Goal: Check status: Check status

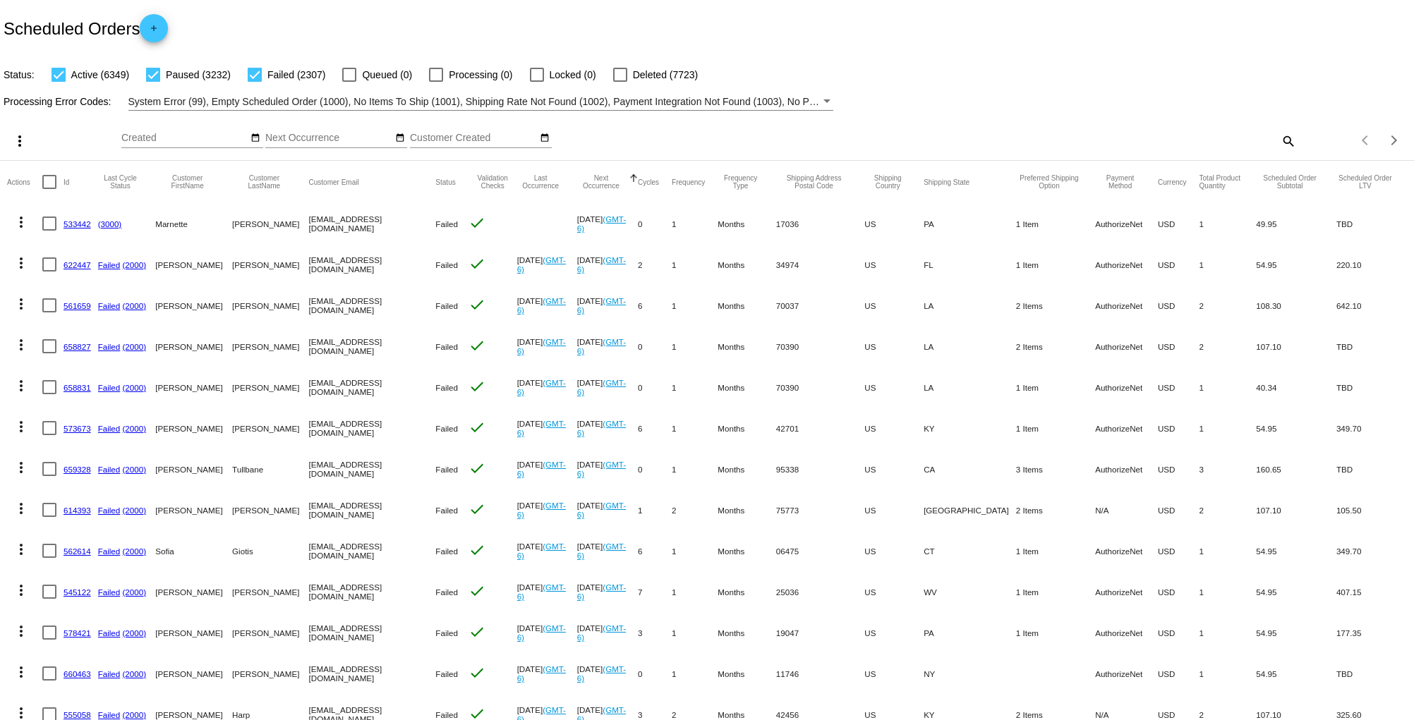
click at [1321, 111] on div "more_vert Sep Jan Feb Mar [DATE]" at bounding box center [707, 136] width 1414 height 50
click at [1296, 143] on div "Items per page: 20 1 - 20 of 11889" at bounding box center [1355, 141] width 118 height 40
click at [1280, 143] on mat-icon "search" at bounding box center [1287, 141] width 17 height 22
click at [1028, 133] on input "Search" at bounding box center [1120, 138] width 353 height 11
paste input "pheimvecker"
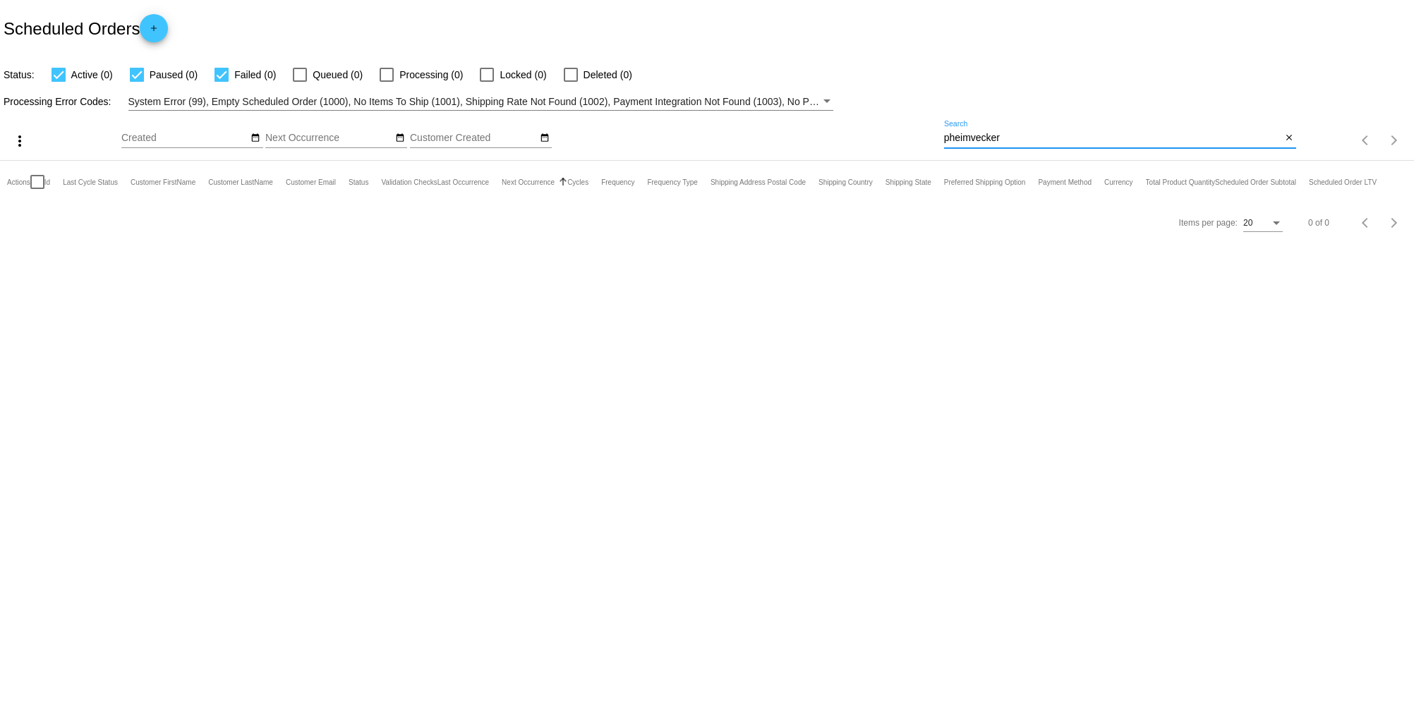
click at [949, 138] on input "pheimvecker" at bounding box center [1113, 138] width 338 height 11
type input "heimvecker"
drag, startPoint x: 1024, startPoint y: 141, endPoint x: 588, endPoint y: 178, distance: 436.9
click at [597, 184] on app-dashboard-scheduled-orders "Scheduled Orders add Status: Active (0) Paused (0) Failed (0) Queued (0) Proces…" at bounding box center [707, 121] width 1414 height 243
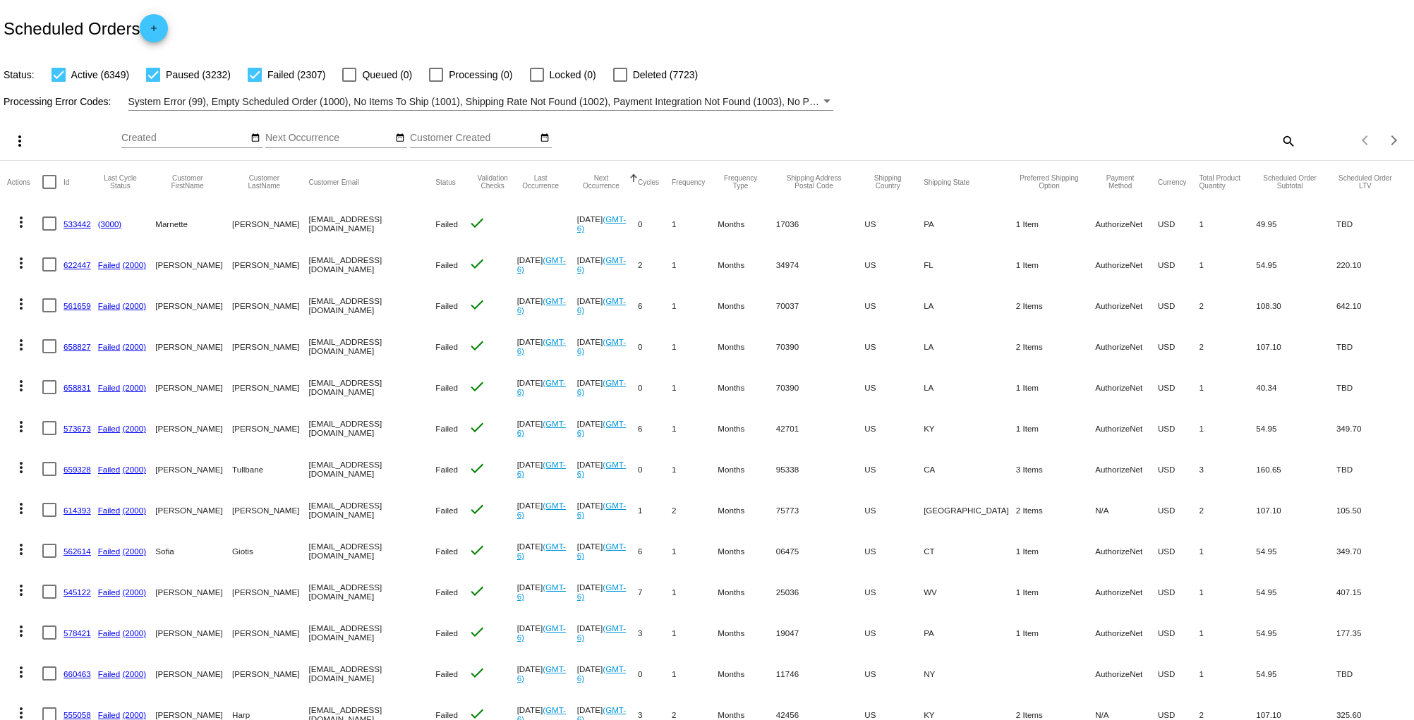
click at [1279, 141] on mat-icon "search" at bounding box center [1287, 141] width 17 height 22
click at [1176, 146] on div "Search" at bounding box center [1120, 141] width 353 height 40
click at [996, 145] on div "Search" at bounding box center [1120, 135] width 353 height 28
click at [993, 137] on input "Search" at bounding box center [1120, 138] width 353 height 11
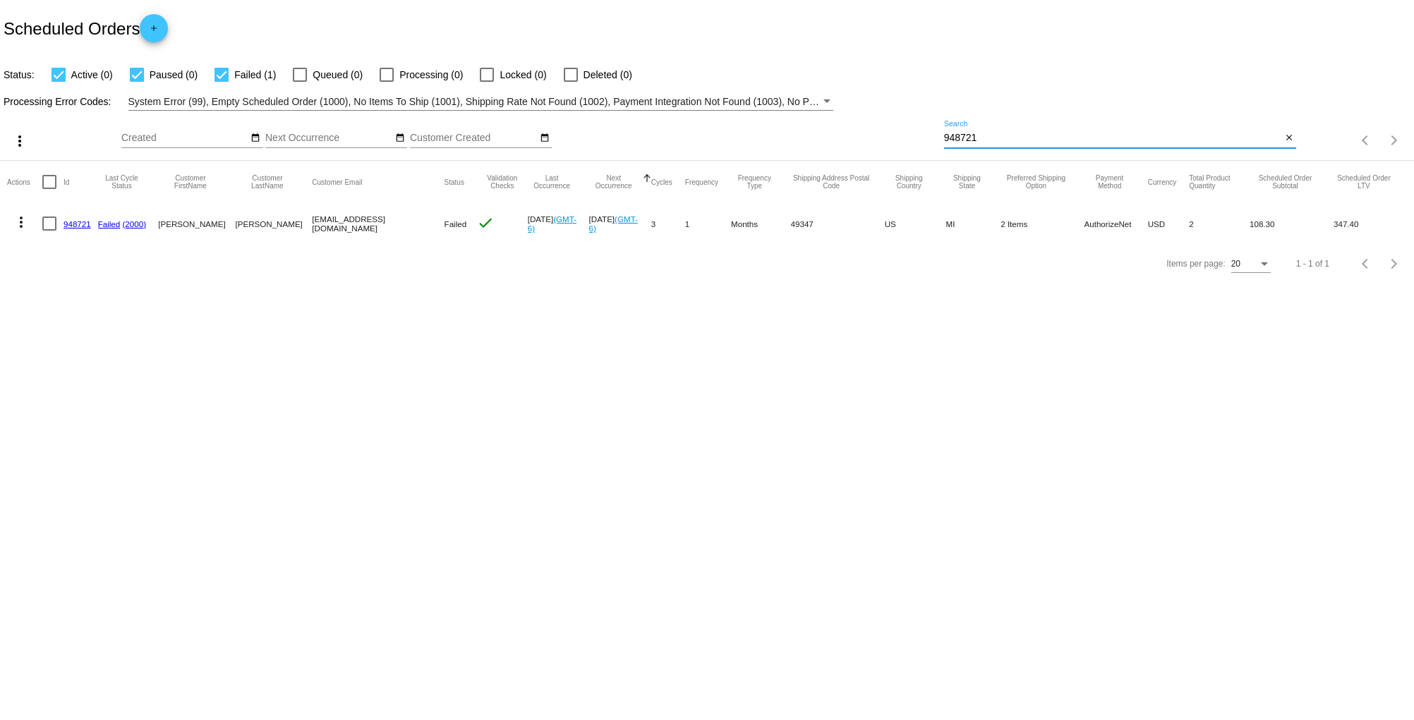
type input "948721"
click at [121, 226] on mat-cell "Failed (2000)" at bounding box center [128, 223] width 61 height 41
click at [123, 224] on link "(2000)" at bounding box center [135, 223] width 24 height 9
drag, startPoint x: 371, startPoint y: 224, endPoint x: 255, endPoint y: 226, distance: 115.7
click at [255, 226] on mat-cell "[PERSON_NAME]" at bounding box center [273, 223] width 77 height 41
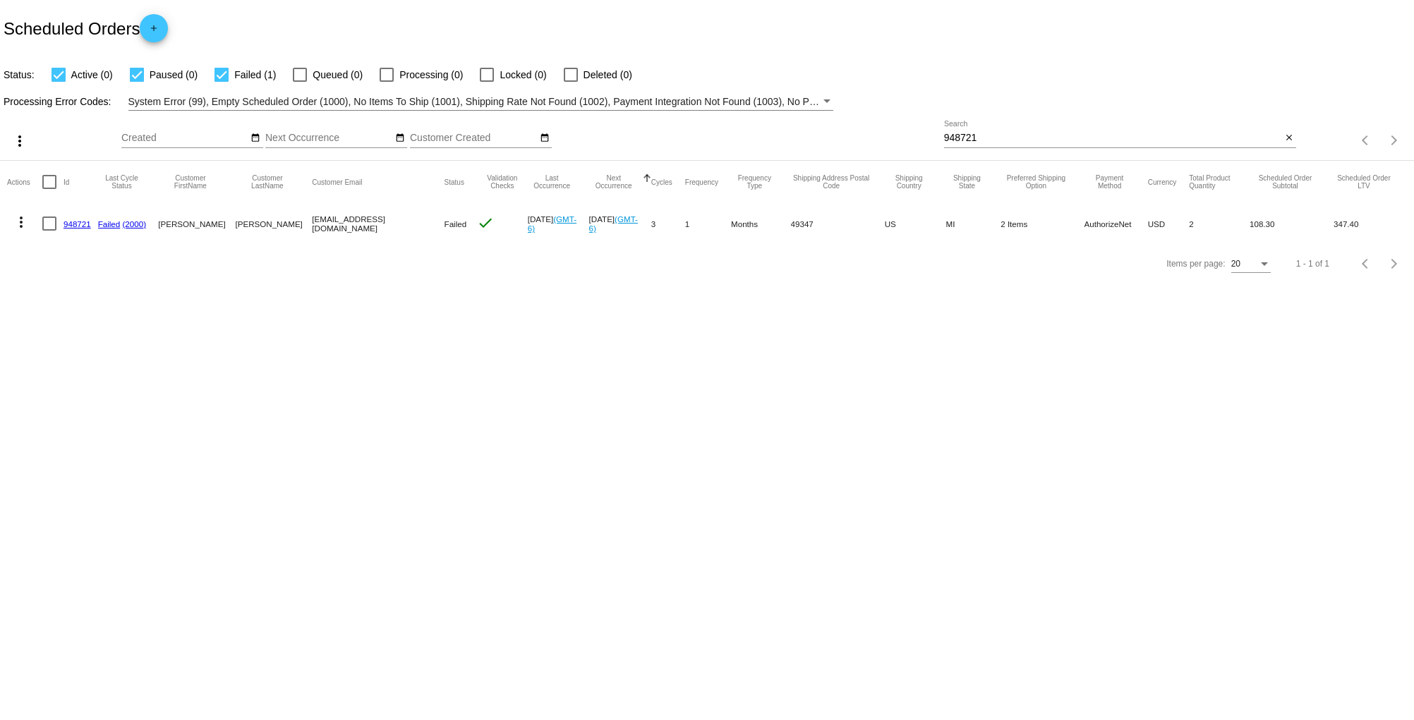
drag, startPoint x: 303, startPoint y: 223, endPoint x: 396, endPoint y: 224, distance: 92.4
click at [396, 224] on mat-cell "[EMAIL_ADDRESS][DOMAIN_NAME]" at bounding box center [378, 223] width 132 height 41
copy mat-cell "[EMAIL_ADDRESS][DOMAIN_NAME]"
